Goal: Check status: Check status

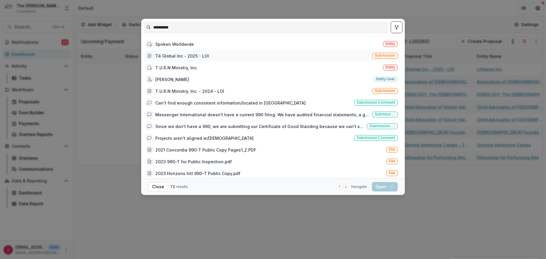
type input "**********"
click at [176, 55] on div "T4 Global Inc - 2025 - LOI" at bounding box center [182, 56] width 54 height 6
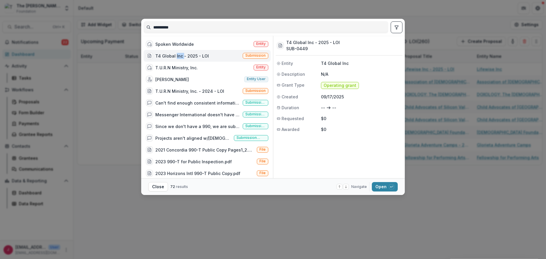
click at [176, 55] on div "T4 Global Inc - 2025 - LOI" at bounding box center [182, 56] width 54 height 6
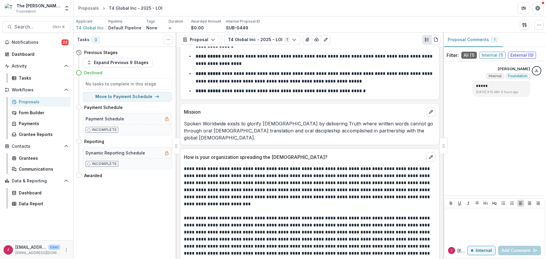
scroll to position [951, 0]
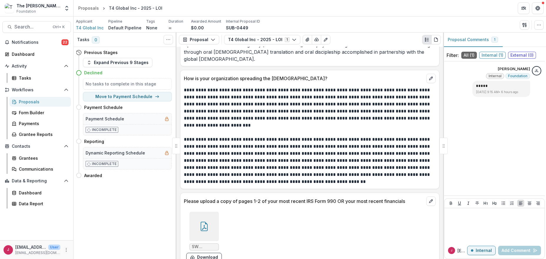
click at [203, 225] on icon at bounding box center [204, 227] width 5 height 5
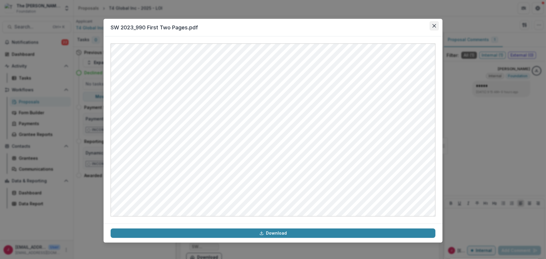
click at [431, 25] on button "Close" at bounding box center [433, 25] width 9 height 9
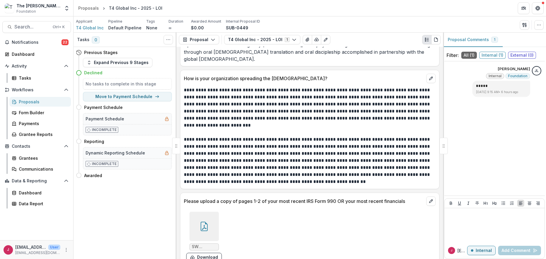
click at [209, 214] on div at bounding box center [203, 226] width 29 height 29
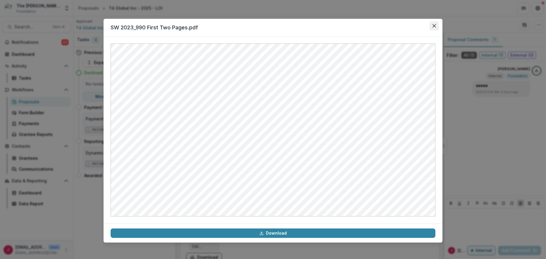
click at [433, 24] on button "Close" at bounding box center [433, 25] width 9 height 9
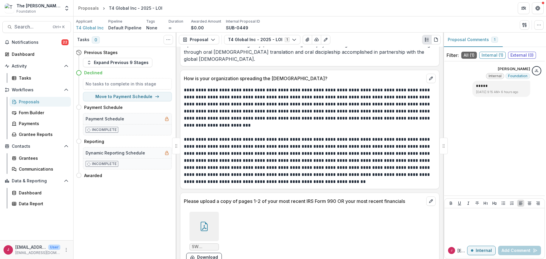
drag, startPoint x: 30, startPoint y: 43, endPoint x: 126, endPoint y: 44, distance: 96.8
click at [30, 43] on span "Notifications" at bounding box center [37, 42] width 50 height 5
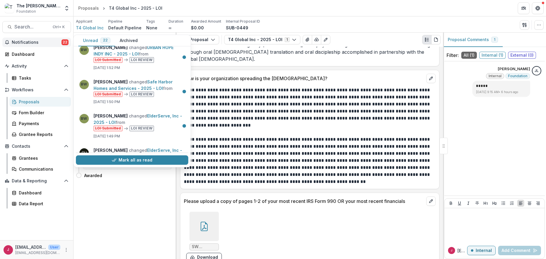
scroll to position [0, 0]
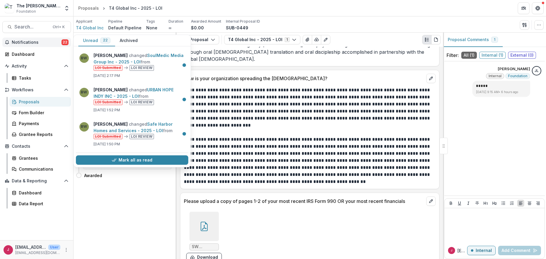
click at [43, 42] on span "Notifications" at bounding box center [37, 42] width 50 height 5
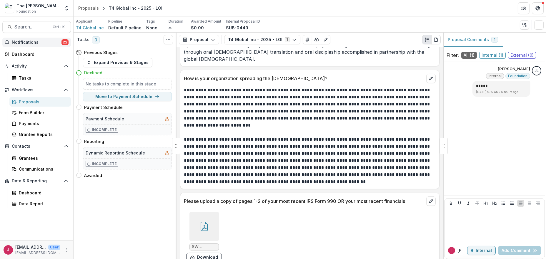
click at [45, 40] on span "Notifications" at bounding box center [37, 42] width 50 height 5
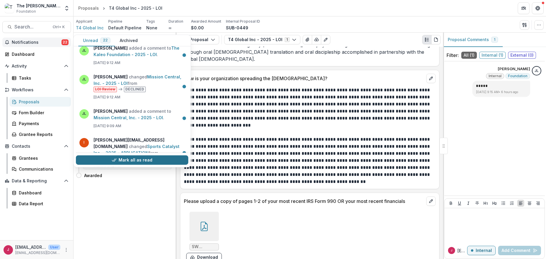
scroll to position [625, 0]
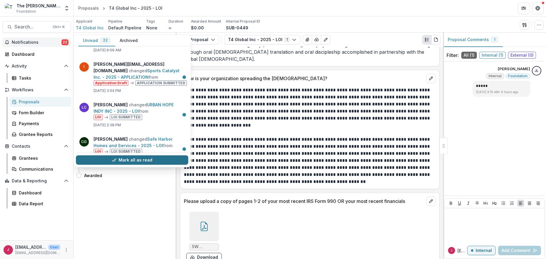
click at [146, 161] on button "Mark all as read" at bounding box center [132, 160] width 112 height 9
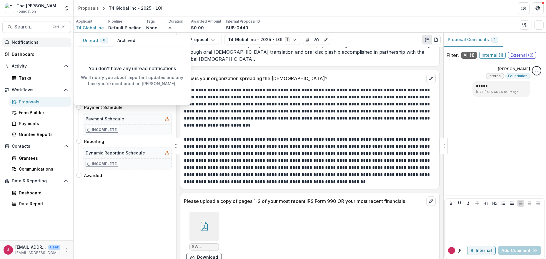
scroll to position [0, 0]
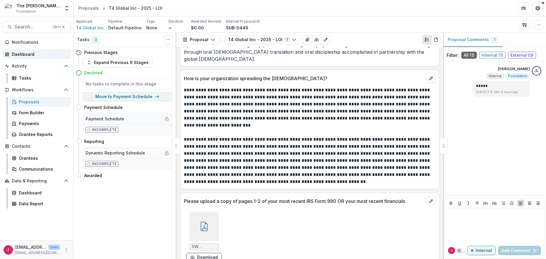
click at [19, 53] on div "Dashboard" at bounding box center [39, 54] width 54 height 6
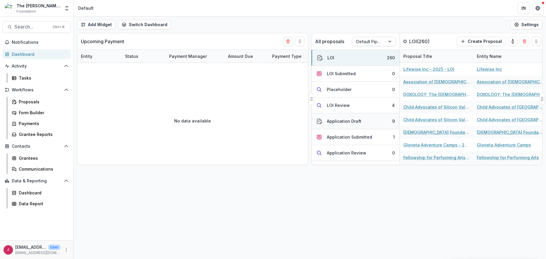
click at [355, 122] on div "Application Draft" at bounding box center [344, 121] width 34 height 6
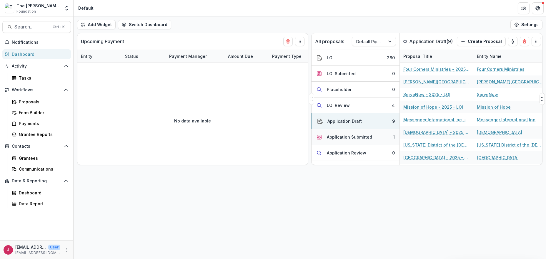
click at [360, 138] on div "Application Submitted" at bounding box center [349, 137] width 45 height 6
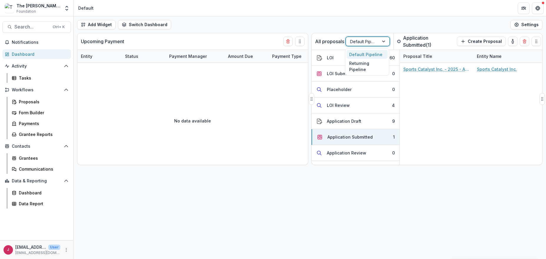
click at [381, 41] on div at bounding box center [384, 41] width 11 height 9
click at [364, 66] on div "Returning Pipeline" at bounding box center [366, 66] width 41 height 15
